Goal: Transaction & Acquisition: Purchase product/service

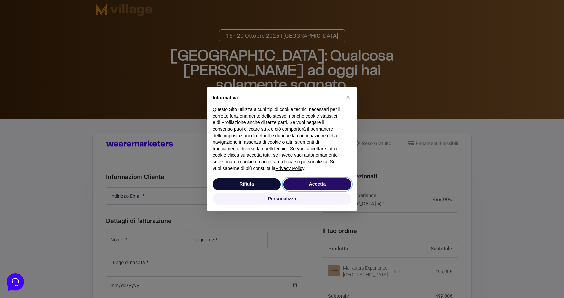
click at [327, 182] on button "Accetta" at bounding box center [317, 184] width 68 height 12
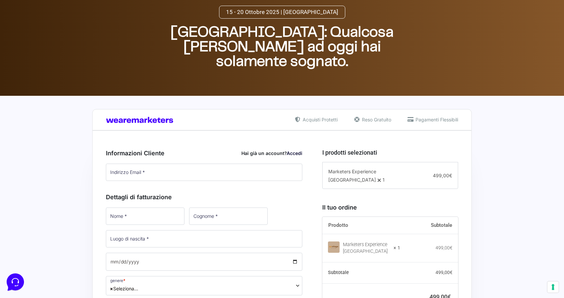
scroll to position [25, 0]
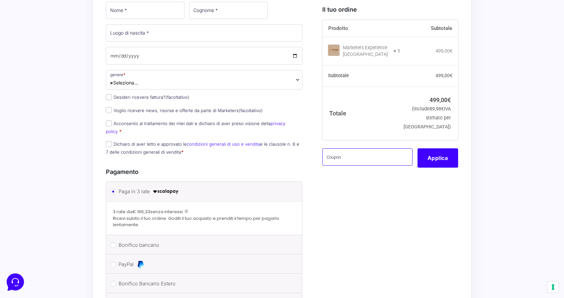
scroll to position [230, 0]
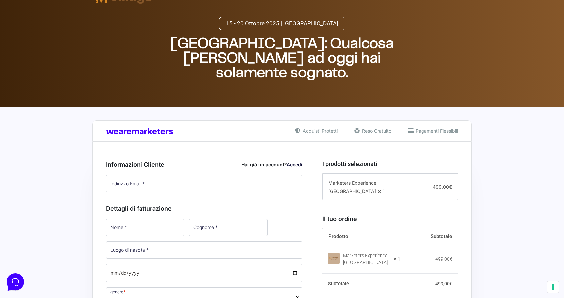
scroll to position [16, 0]
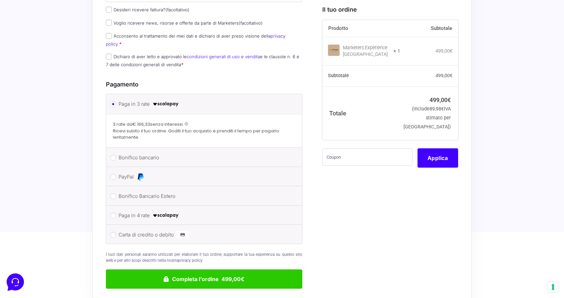
scroll to position [379, 0]
